Goal: Task Accomplishment & Management: Manage account settings

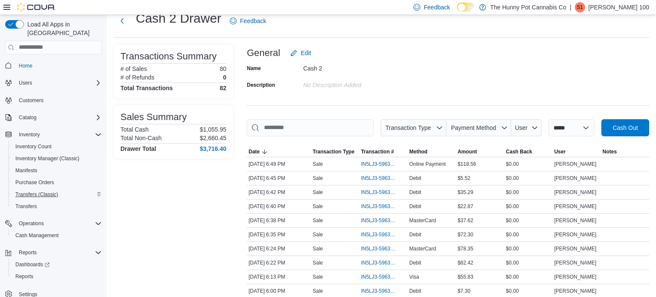
scroll to position [27, 0]
click at [25, 273] on span "Reports" at bounding box center [24, 276] width 18 height 7
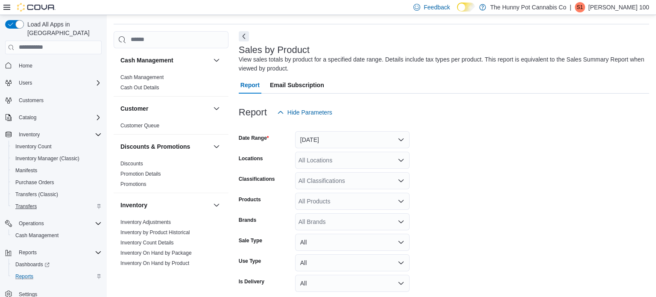
scroll to position [29, 0]
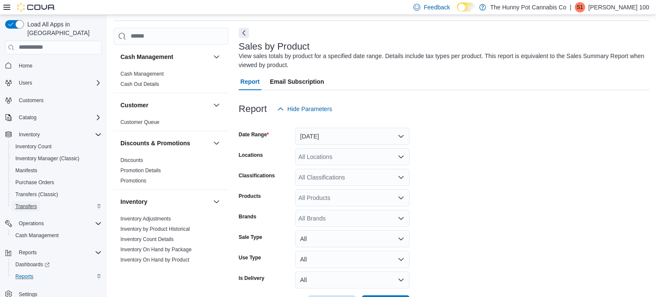
click at [28, 203] on span "Transfers" at bounding box center [25, 206] width 21 height 7
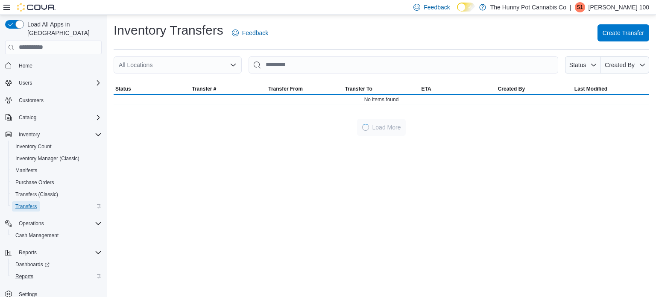
click at [28, 203] on span "Transfers" at bounding box center [25, 206] width 21 height 7
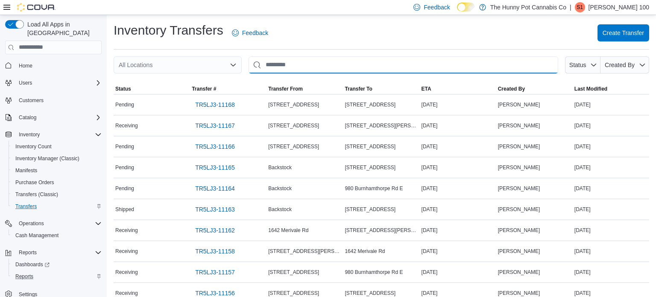
click at [380, 61] on input "This is a search bar. After typing your query, hit enter to filter the results …" at bounding box center [404, 64] width 310 height 17
type input "*"
click at [158, 59] on div "All Locations" at bounding box center [178, 64] width 128 height 17
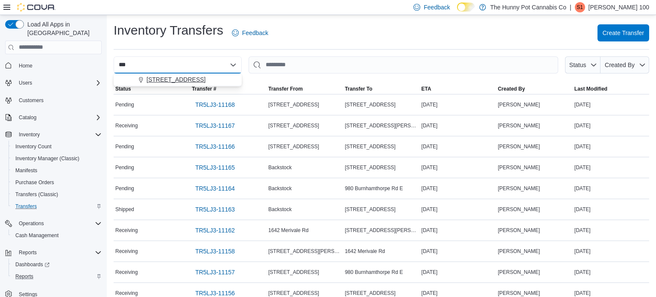
type input "***"
click at [163, 83] on span "[STREET_ADDRESS]" at bounding box center [175, 79] width 59 height 9
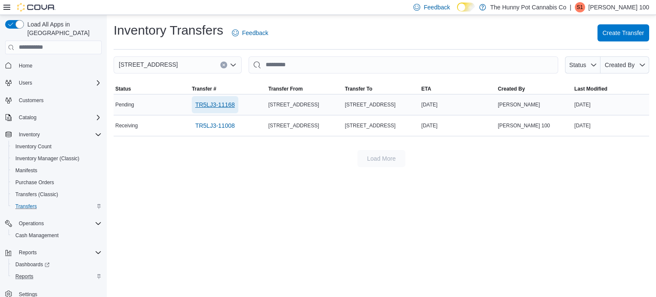
click at [222, 102] on span "TR5LJ3-11168" at bounding box center [215, 104] width 40 height 9
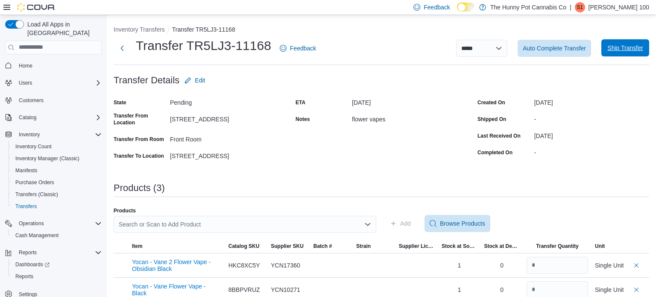
click at [638, 48] on span "Ship Transfer" at bounding box center [624, 48] width 35 height 9
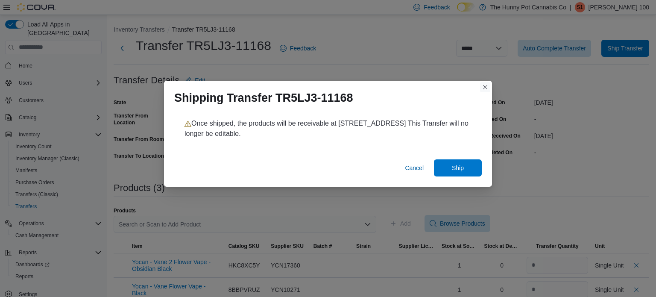
click at [485, 87] on button "Closes this modal window" at bounding box center [485, 87] width 10 height 10
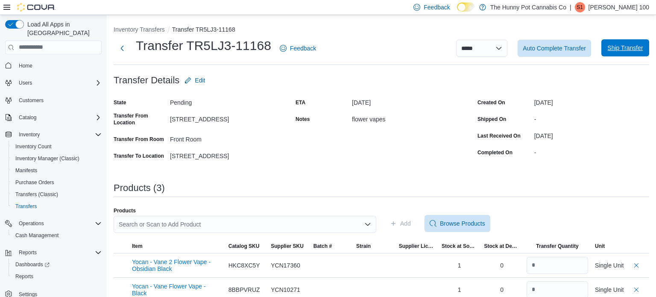
click at [624, 53] on span "Ship Transfer" at bounding box center [625, 47] width 38 height 17
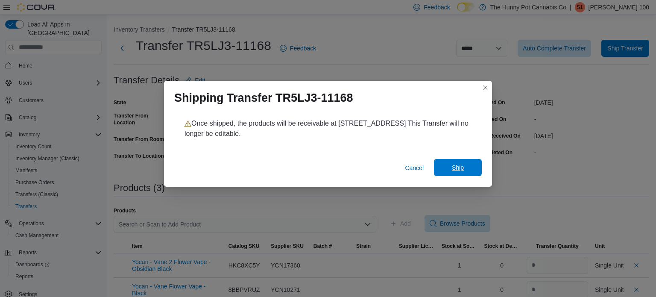
click at [479, 164] on button "Ship" at bounding box center [458, 167] width 48 height 17
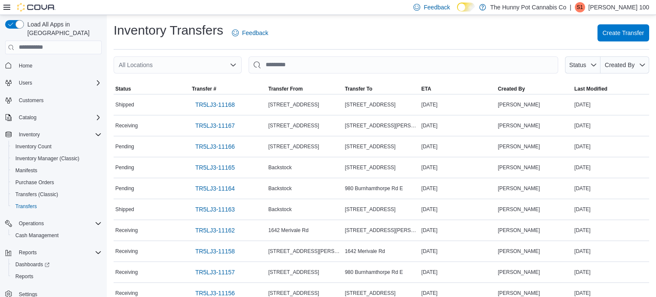
click at [173, 65] on div "All Locations" at bounding box center [178, 64] width 128 height 17
type input "***"
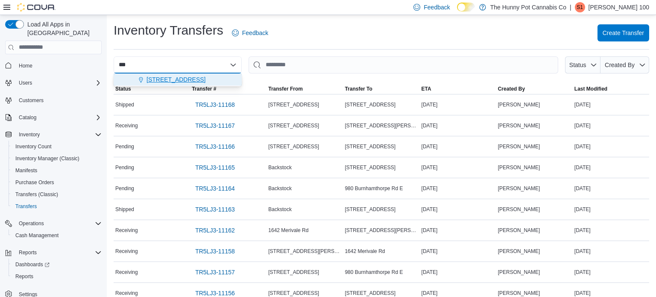
click at [174, 78] on span "[STREET_ADDRESS]" at bounding box center [175, 79] width 59 height 9
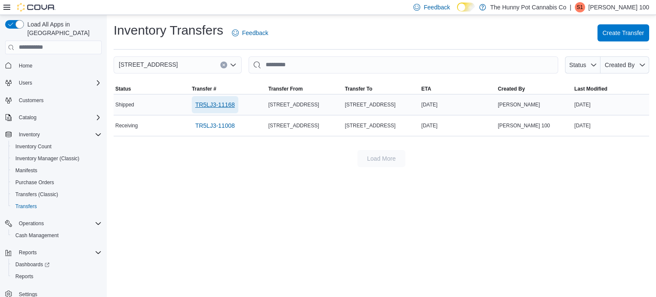
click at [227, 101] on span "TR5LJ3-11168" at bounding box center [215, 104] width 40 height 9
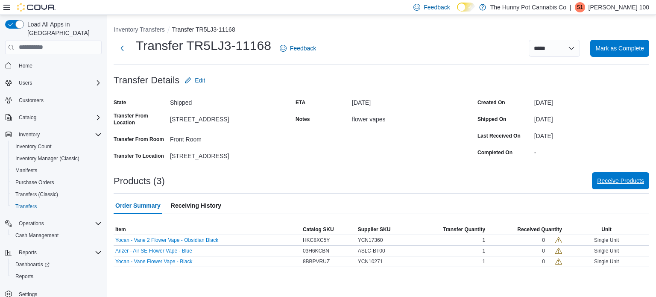
click at [601, 179] on span "Receive Products" at bounding box center [620, 180] width 47 height 9
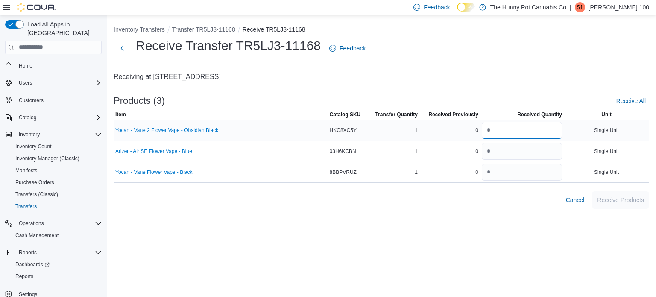
click at [531, 133] on input "number" at bounding box center [522, 130] width 80 height 17
type input "*"
click at [522, 151] on input "number" at bounding box center [522, 151] width 80 height 17
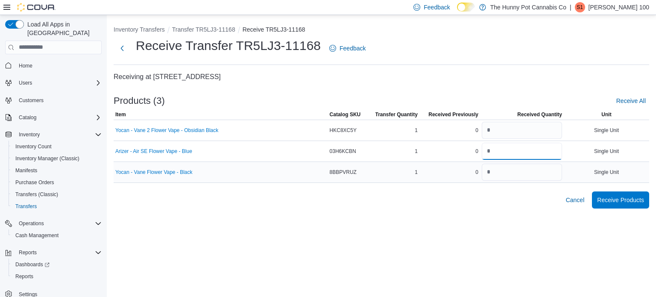
type input "*"
click at [505, 178] on input "number" at bounding box center [522, 172] width 80 height 17
type input "*"
click at [503, 254] on div "Inventory Transfers Transfer TR5LJ3-11168 Receive TR5LJ3-11168 Receive Transfer…" at bounding box center [381, 156] width 549 height 282
click at [618, 197] on span "Receive Products" at bounding box center [620, 199] width 47 height 9
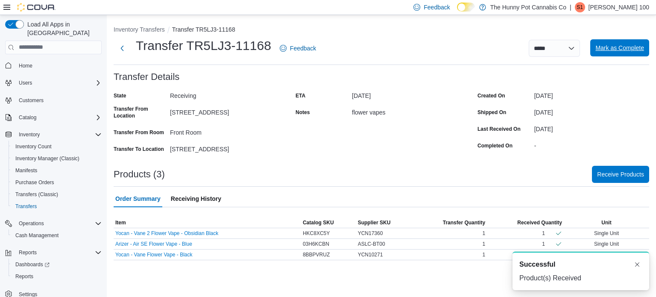
click at [622, 46] on span "Mark as Complete" at bounding box center [619, 48] width 49 height 9
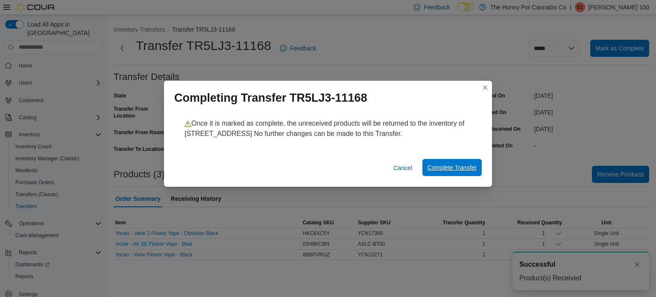
click at [451, 170] on span "Complete Transfer" at bounding box center [451, 167] width 49 height 9
